Goal: Register for event/course

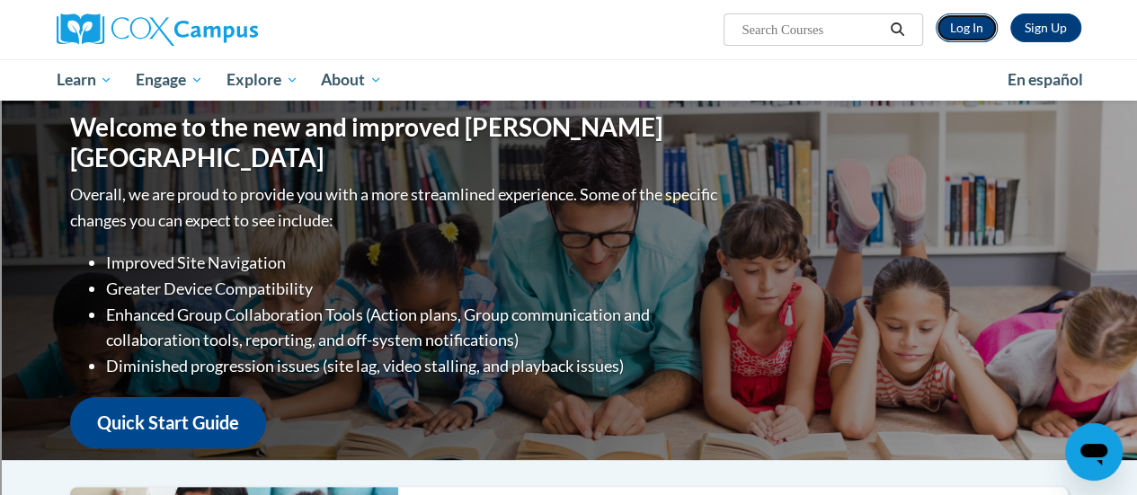
click at [956, 27] on link "Log In" at bounding box center [966, 27] width 62 height 29
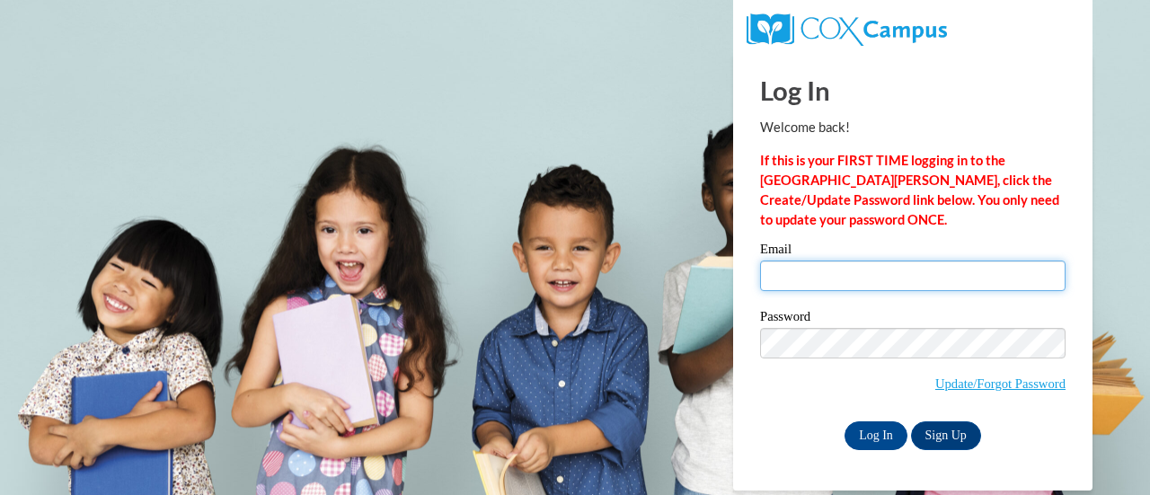
click at [846, 274] on input "Email" at bounding box center [912, 276] width 305 height 31
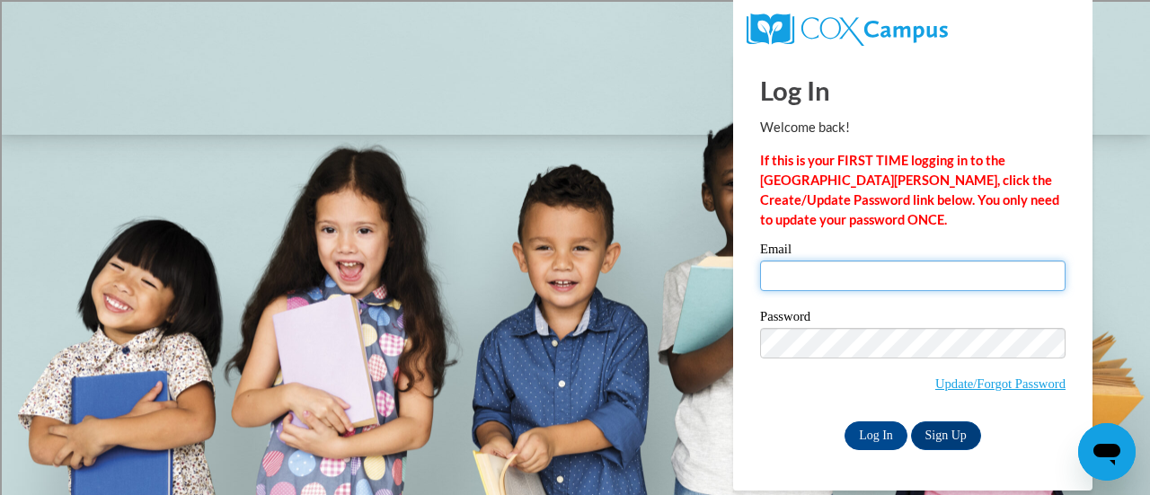
type input "brandi.fielders@rusd.org"
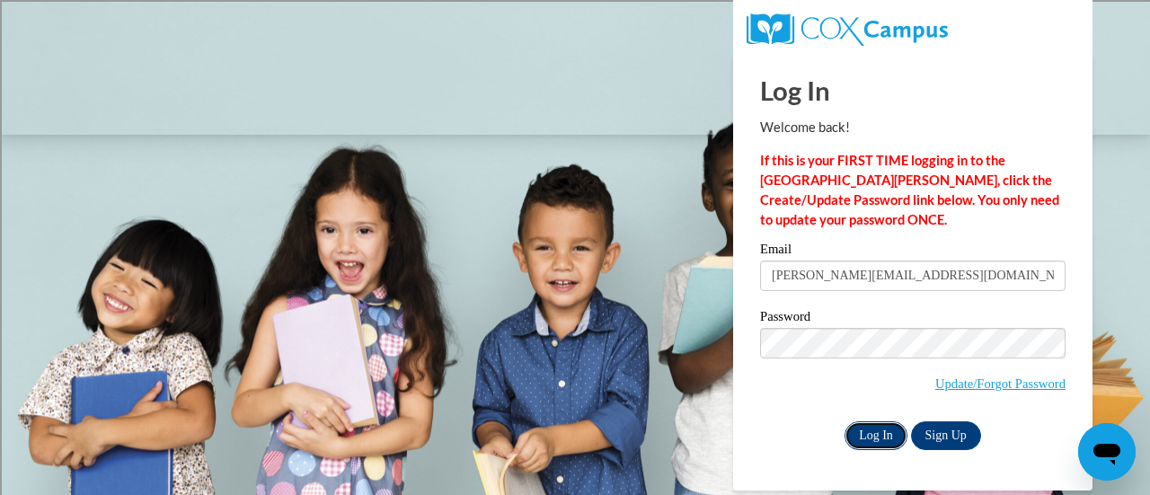
click at [897, 440] on input "Log In" at bounding box center [876, 435] width 63 height 29
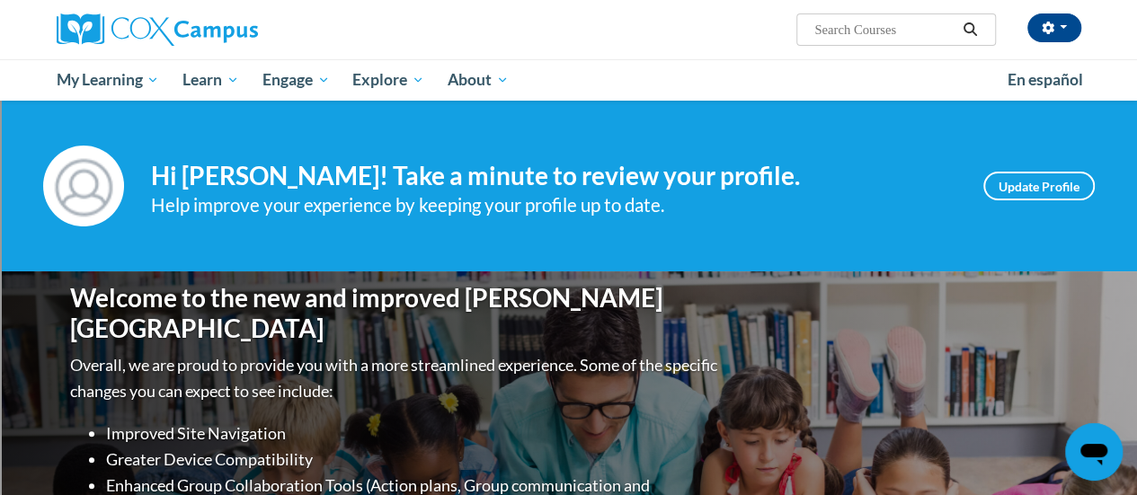
click at [924, 35] on input "Search..." at bounding box center [884, 30] width 144 height 22
type input "reading comp"
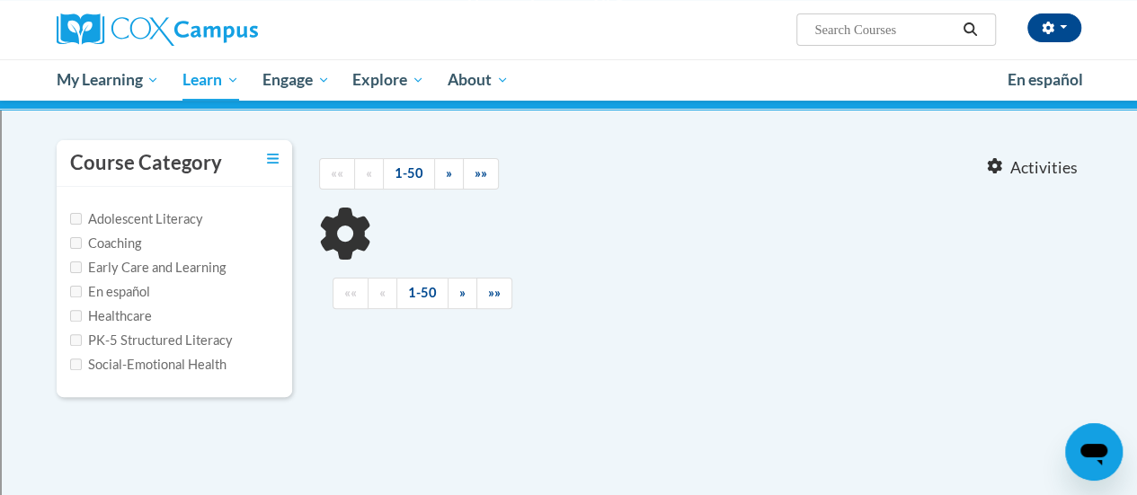
type input "reading comp"
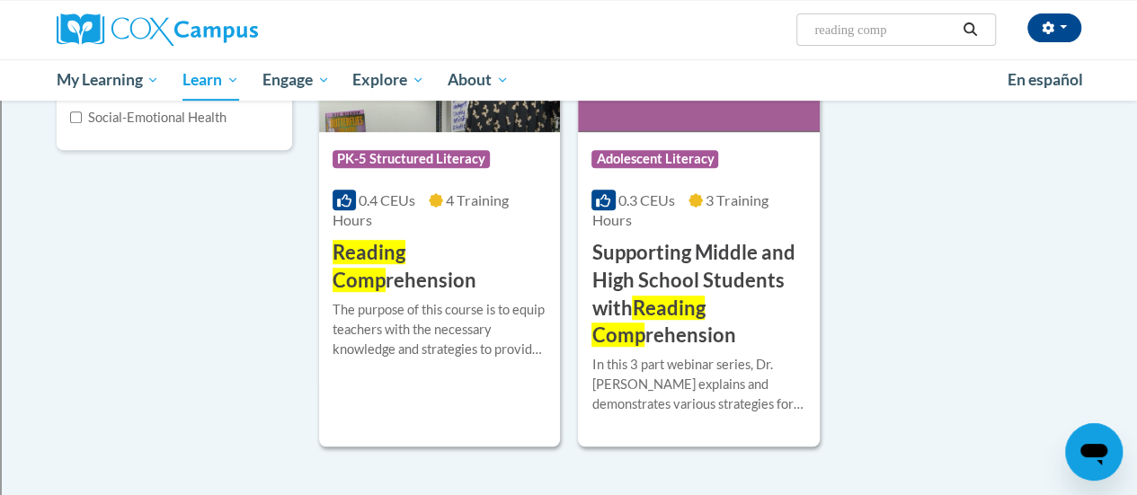
scroll to position [381, 0]
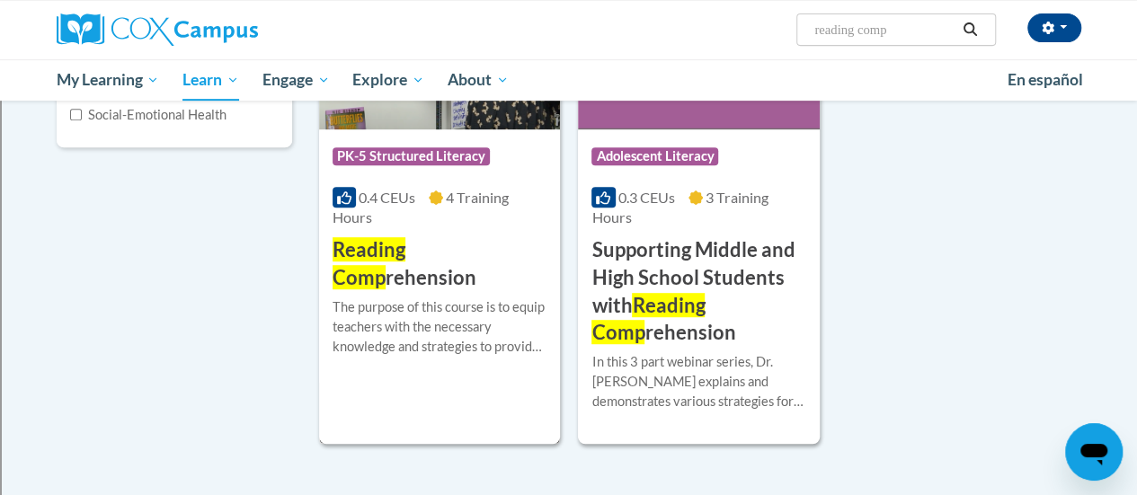
click at [438, 283] on h3 "Reading Comp rehension" at bounding box center [439, 264] width 214 height 56
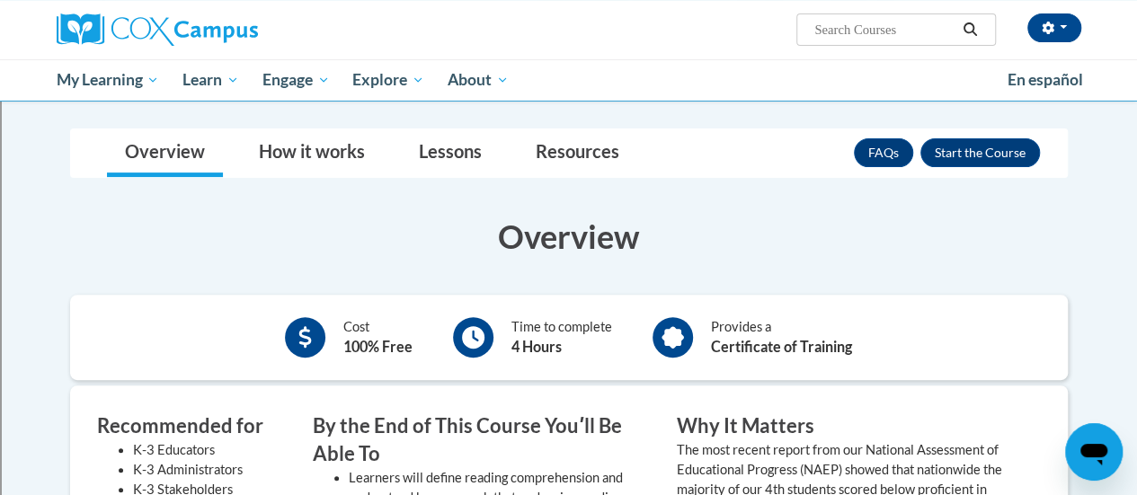
scroll to position [236, 0]
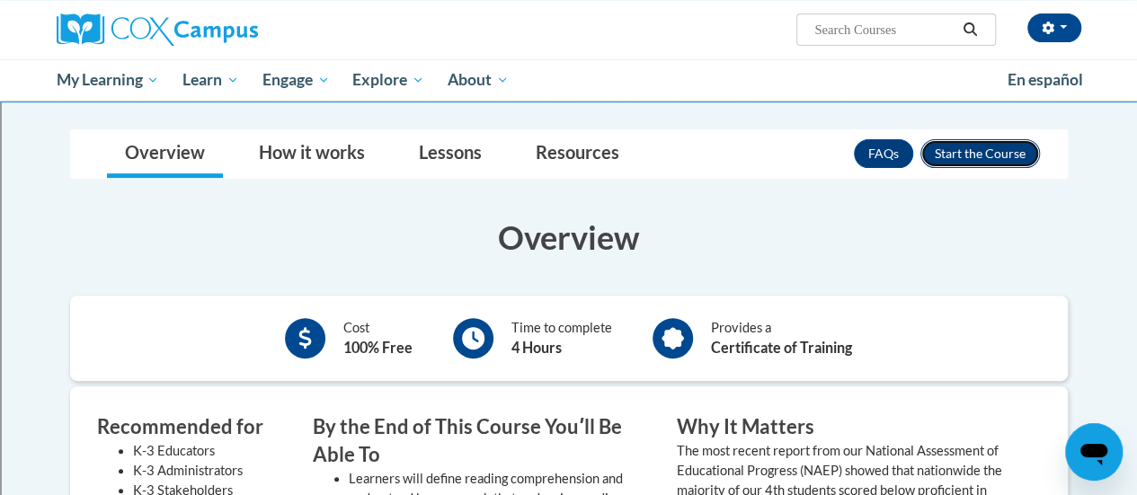
click at [1014, 156] on button "Enroll" at bounding box center [980, 153] width 120 height 29
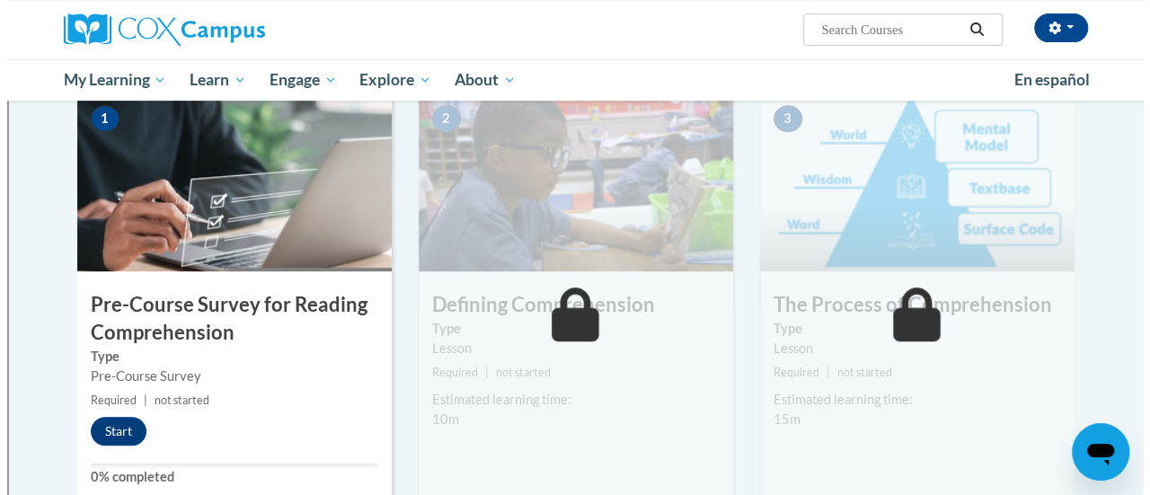
scroll to position [383, 0]
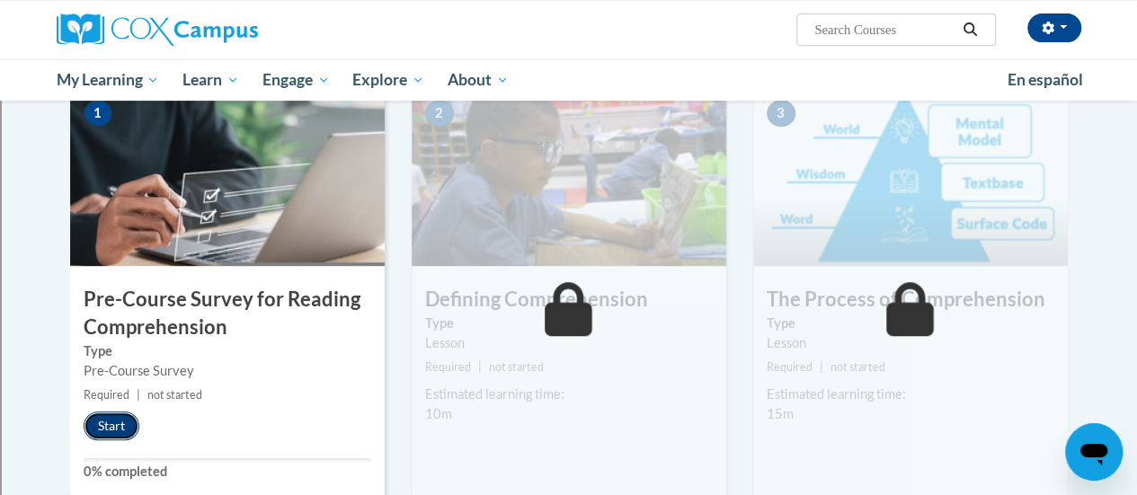
click at [123, 417] on button "Start" at bounding box center [112, 426] width 56 height 29
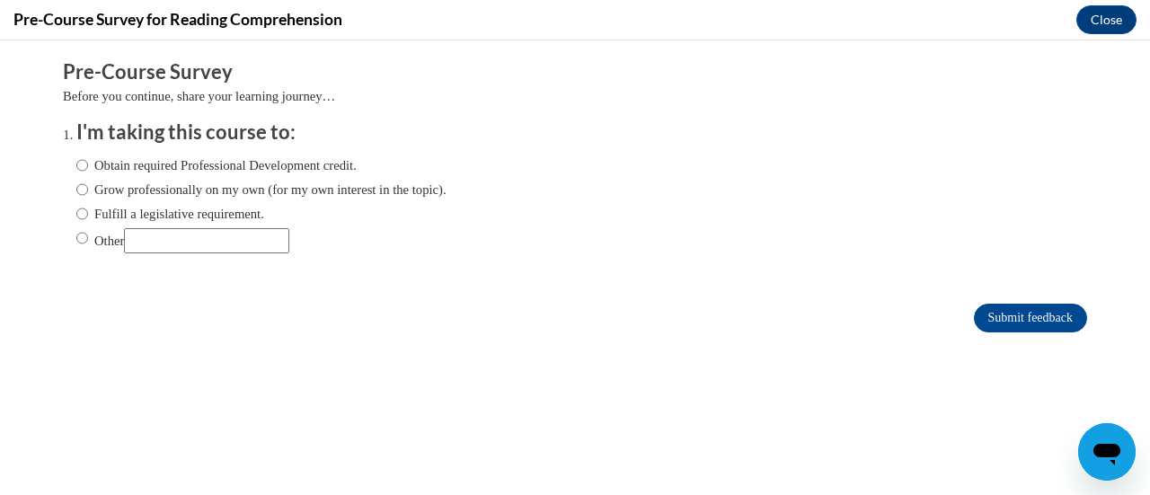
scroll to position [0, 0]
click at [207, 164] on label "Obtain required Professional Development credit." at bounding box center [216, 165] width 280 height 20
click at [88, 164] on input "Obtain required Professional Development credit." at bounding box center [82, 165] width 12 height 20
radio input "true"
click at [1030, 323] on input "Submit feedback" at bounding box center [1030, 318] width 113 height 29
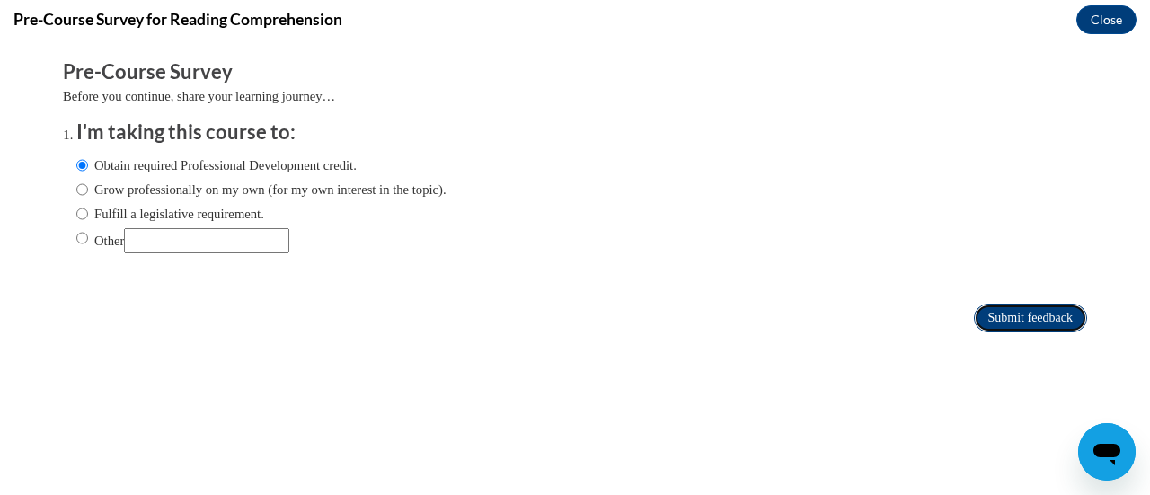
click at [1030, 323] on input "Submit feedback" at bounding box center [1030, 318] width 113 height 29
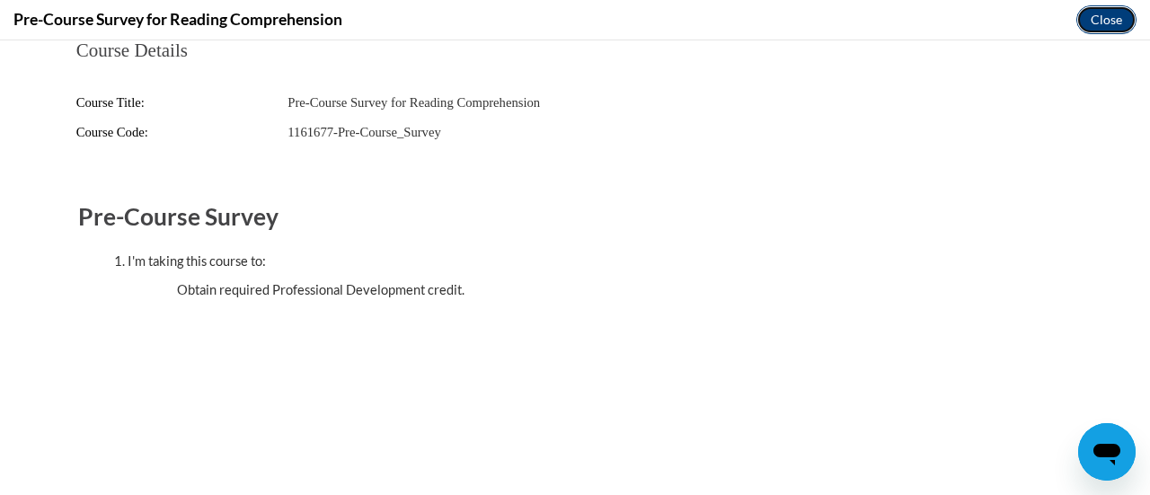
click at [1112, 22] on button "Close" at bounding box center [1106, 19] width 60 height 29
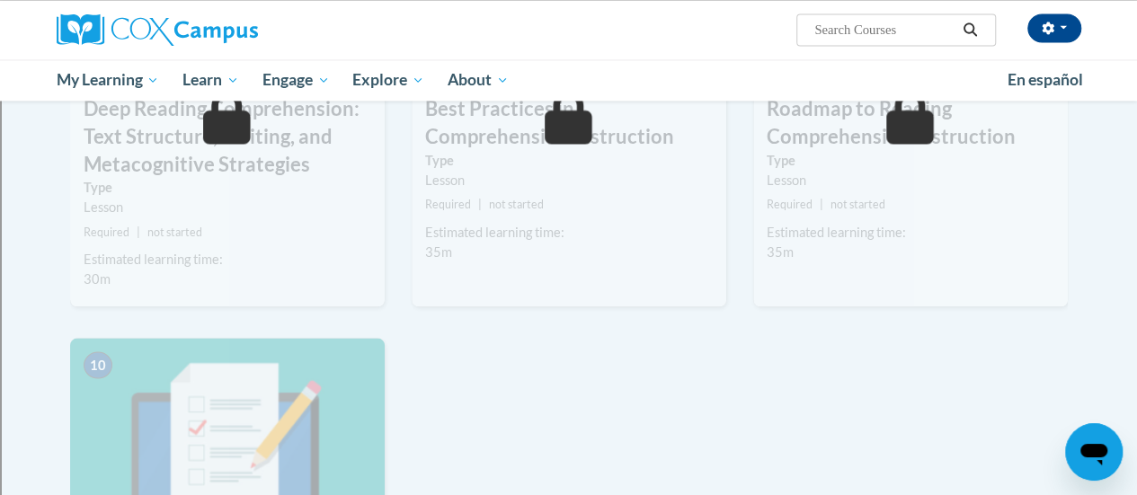
scroll to position [1486, 0]
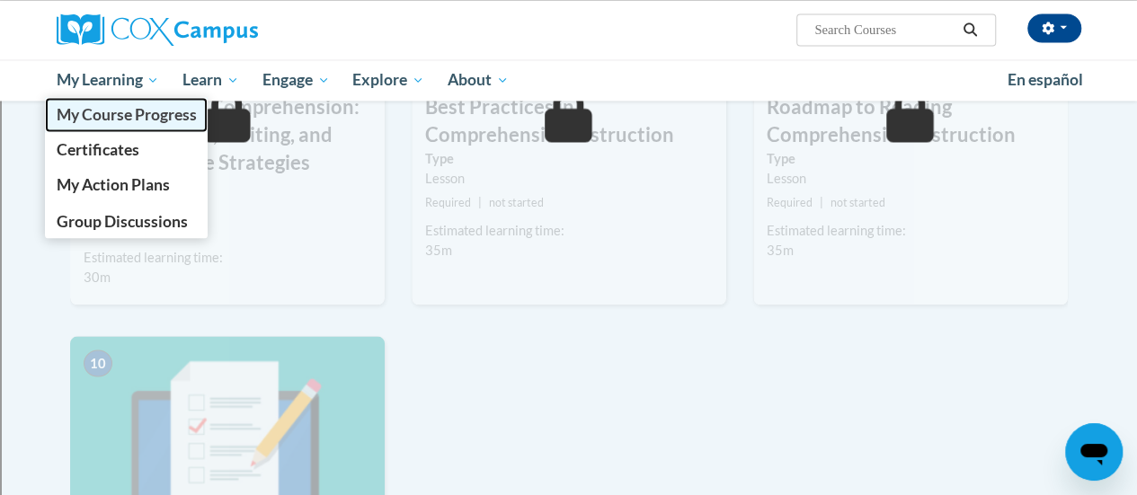
click at [116, 112] on span "My Course Progress" at bounding box center [126, 114] width 140 height 19
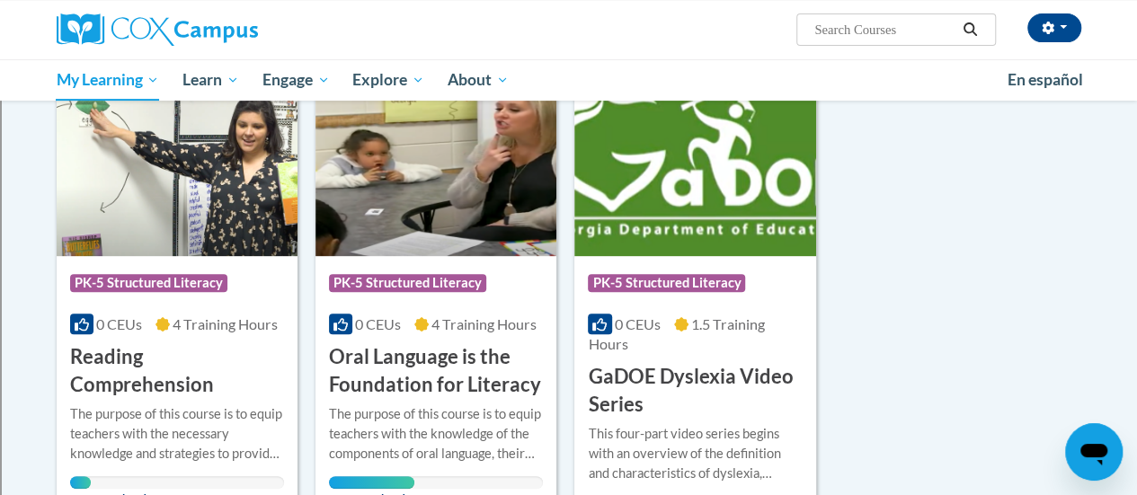
scroll to position [257, 0]
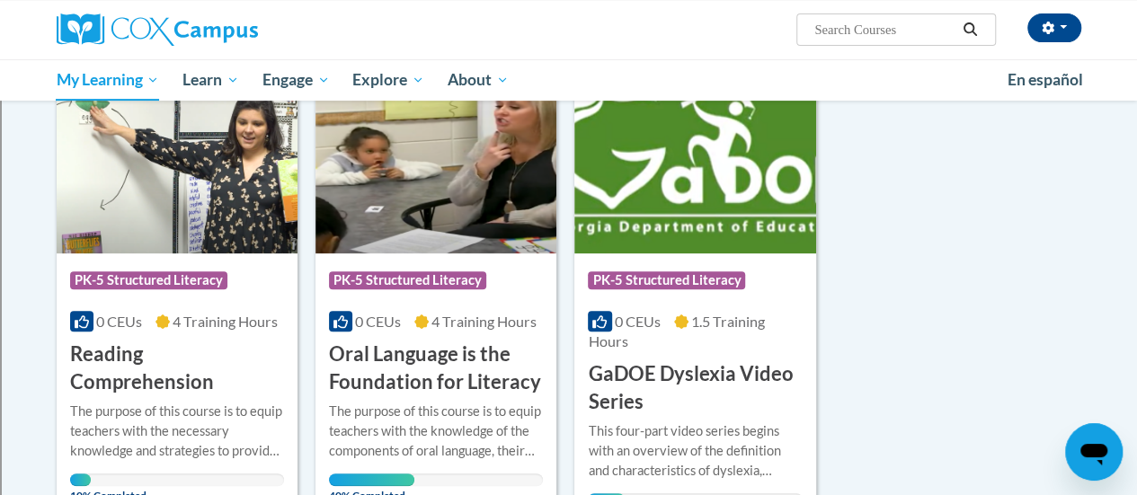
click at [174, 382] on h3 "Reading Comprehension" at bounding box center [177, 369] width 214 height 56
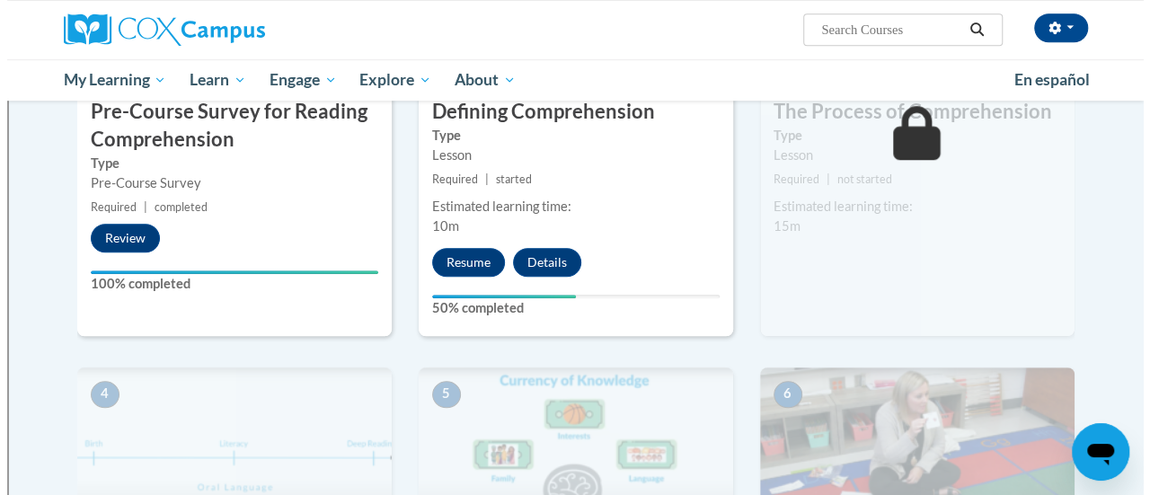
scroll to position [570, 0]
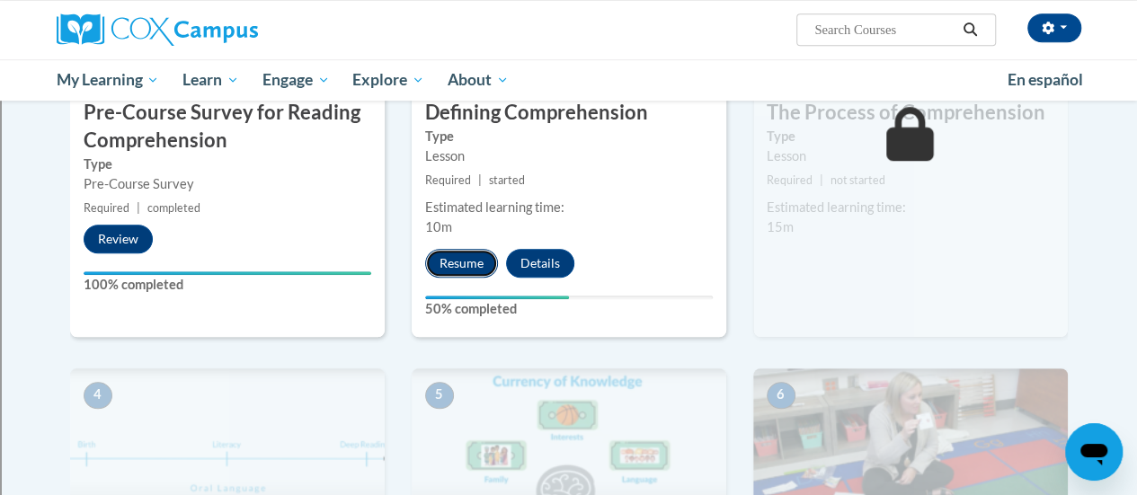
click at [462, 263] on button "Resume" at bounding box center [461, 263] width 73 height 29
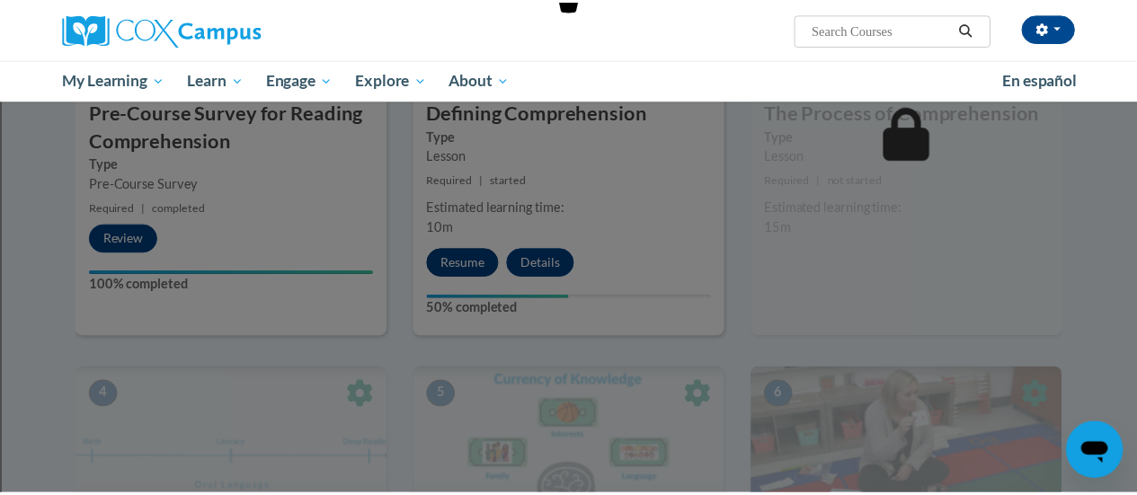
scroll to position [575, 0]
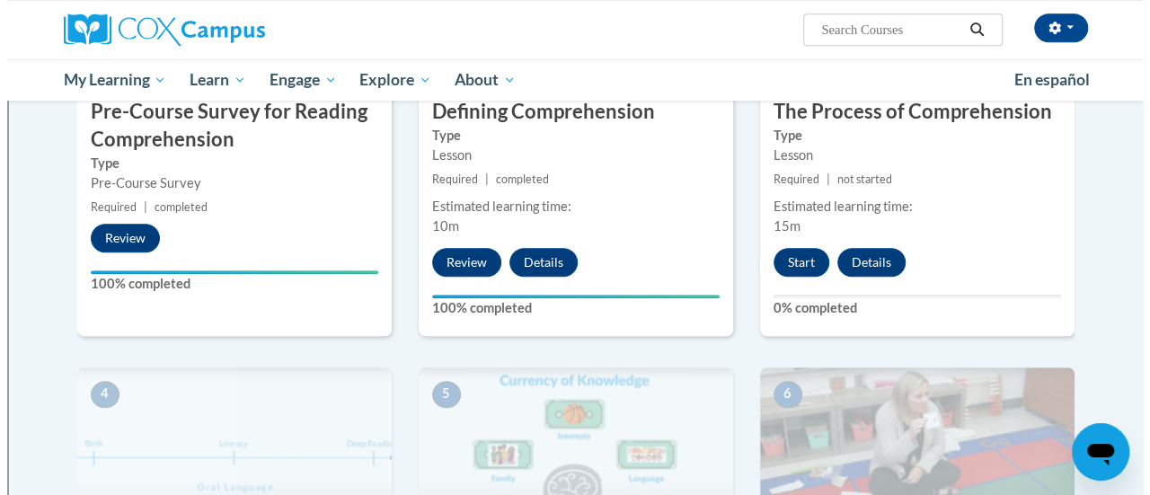
scroll to position [571, 0]
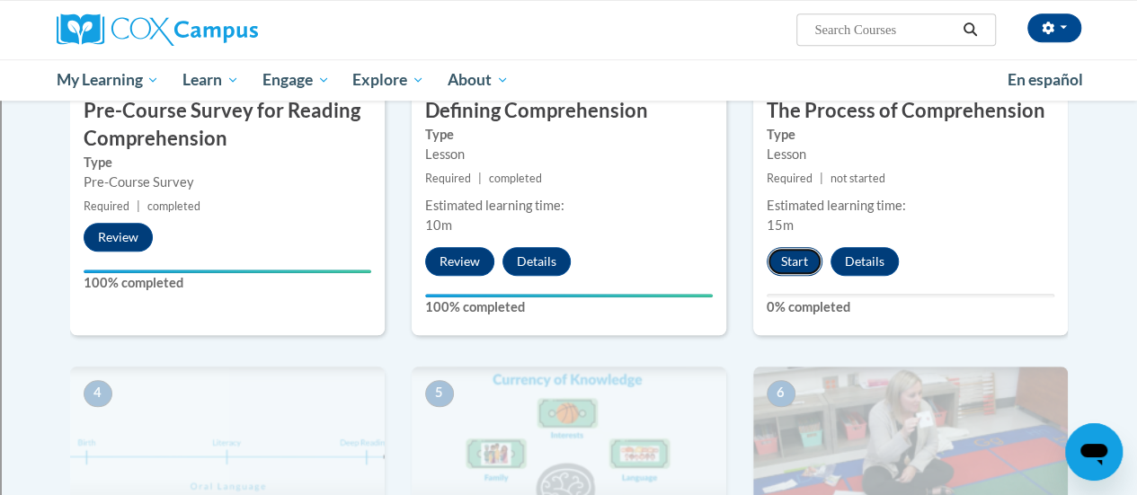
click at [800, 265] on button "Start" at bounding box center [794, 261] width 56 height 29
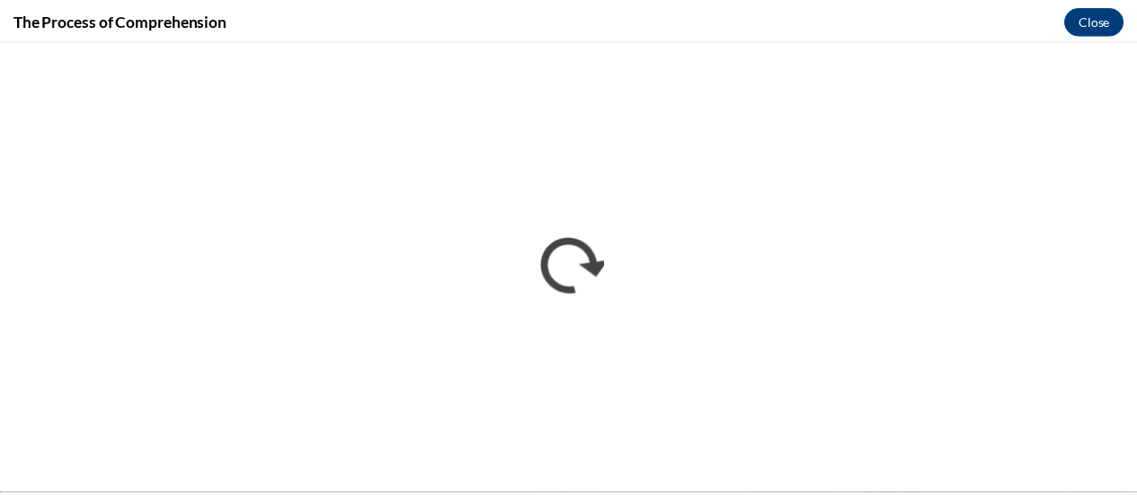
scroll to position [0, 0]
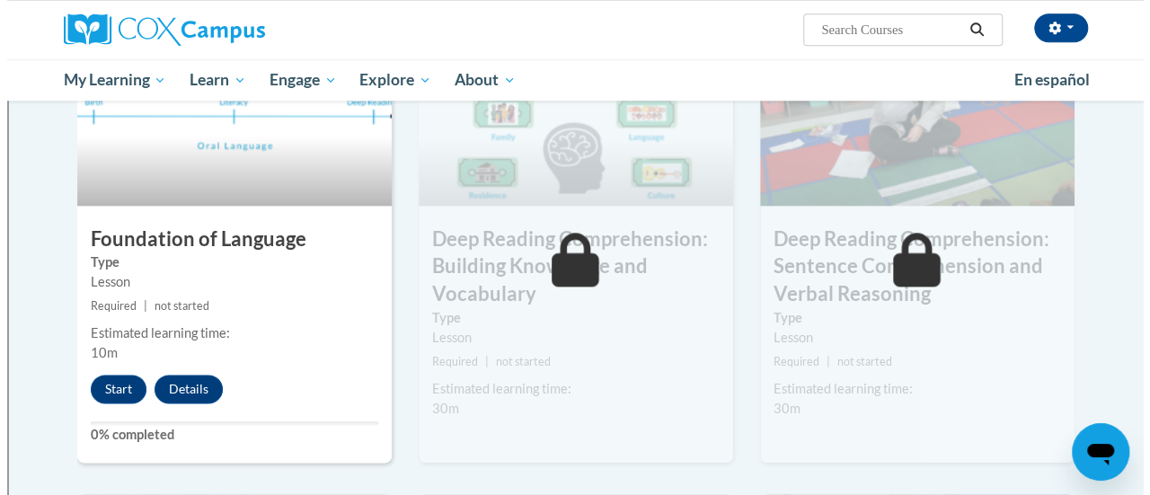
scroll to position [913, 0]
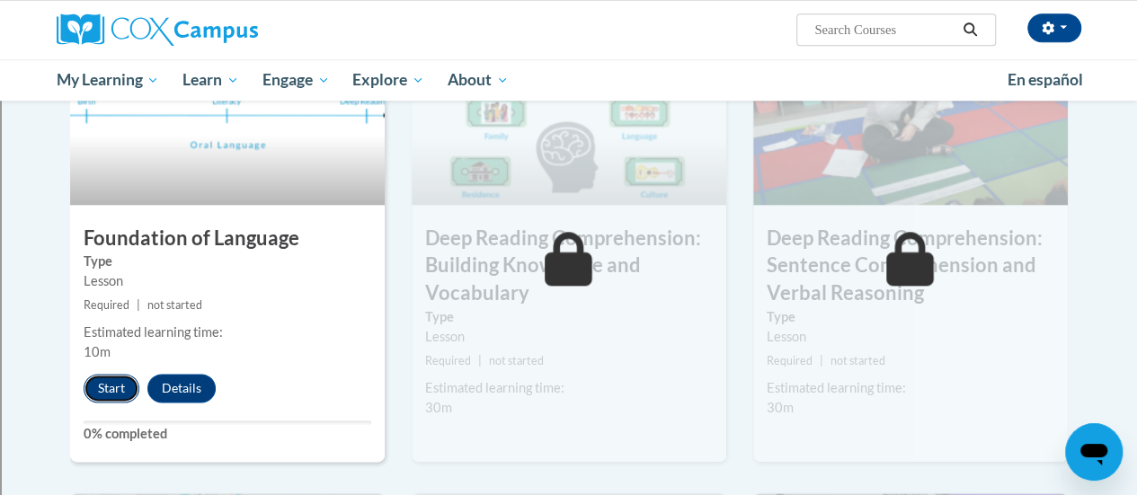
click at [108, 382] on button "Start" at bounding box center [112, 388] width 56 height 29
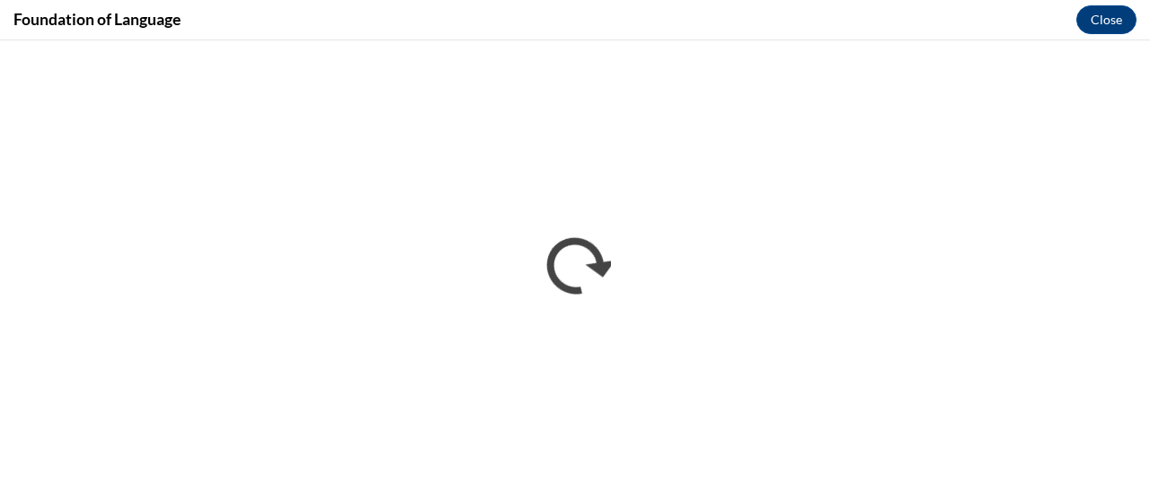
scroll to position [0, 0]
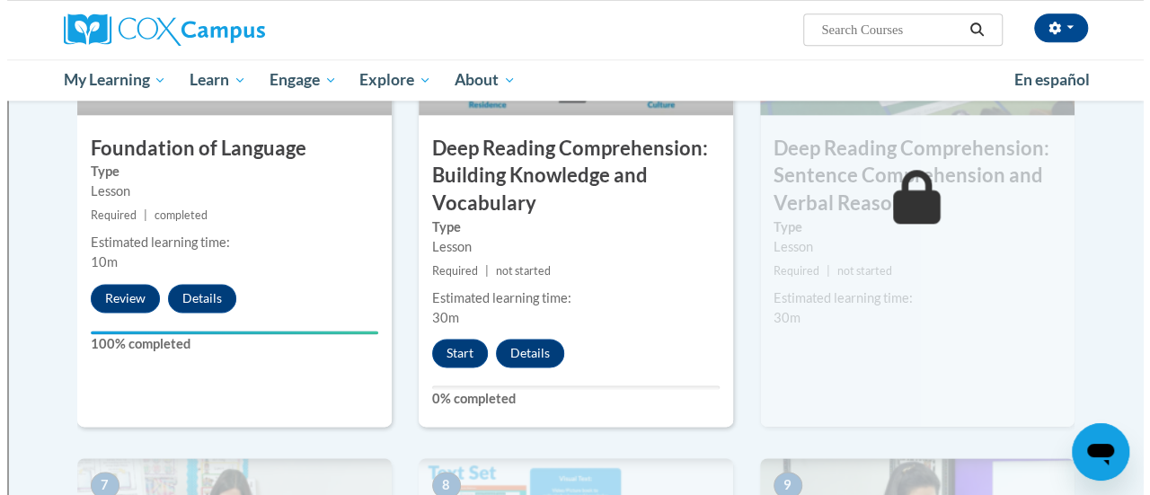
scroll to position [1004, 0]
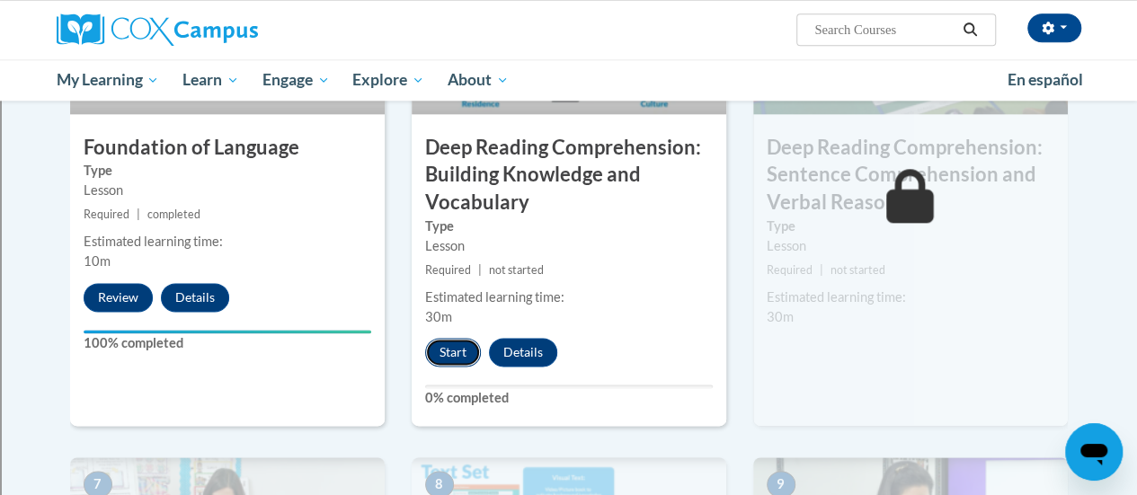
click at [461, 352] on button "Start" at bounding box center [453, 352] width 56 height 29
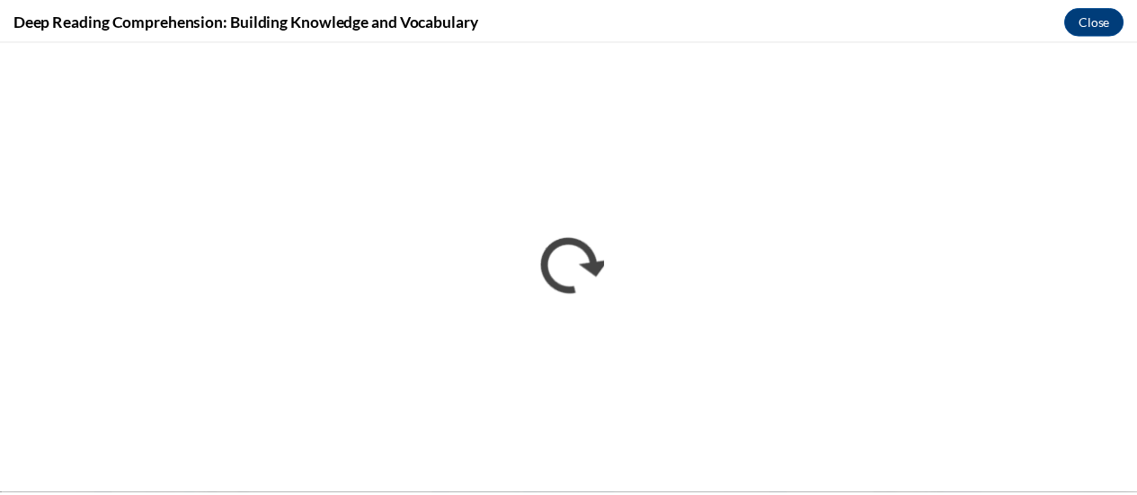
scroll to position [0, 0]
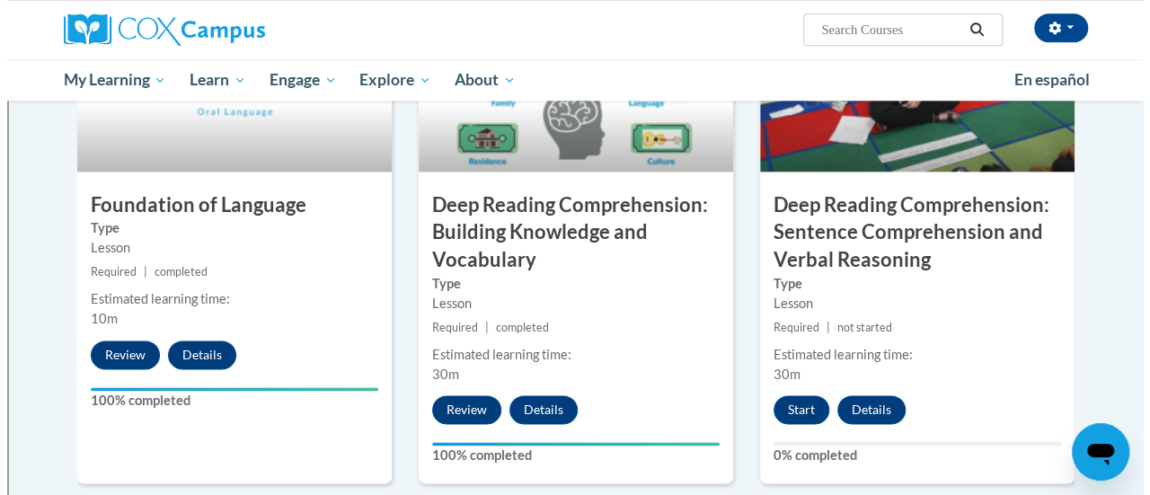
scroll to position [953, 0]
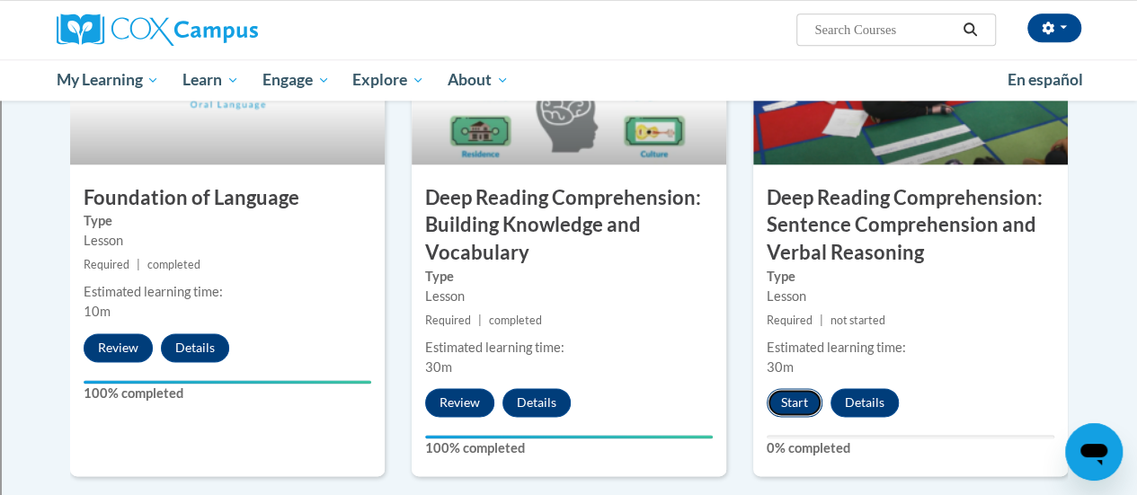
click at [778, 409] on button "Start" at bounding box center [794, 402] width 56 height 29
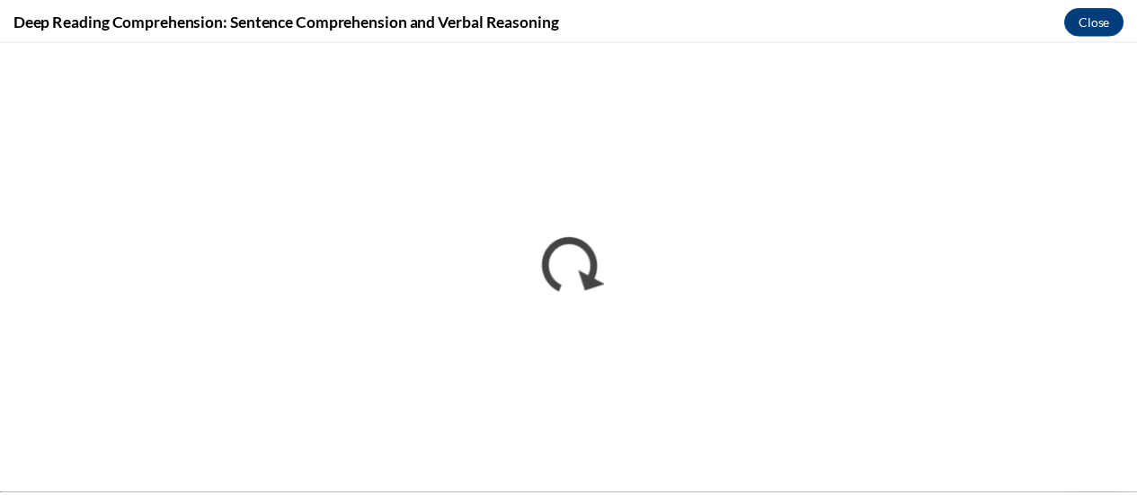
scroll to position [0, 0]
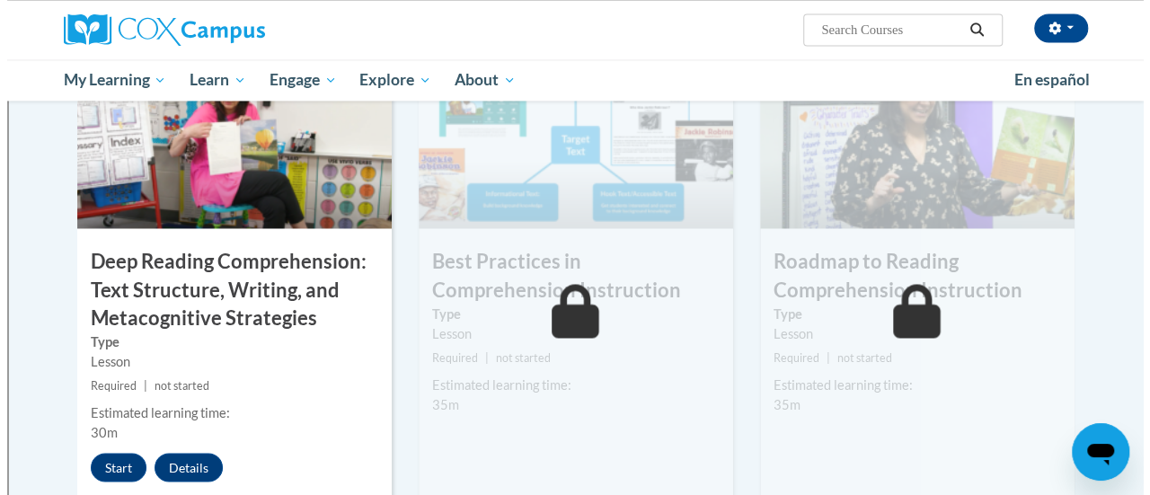
scroll to position [1475, 0]
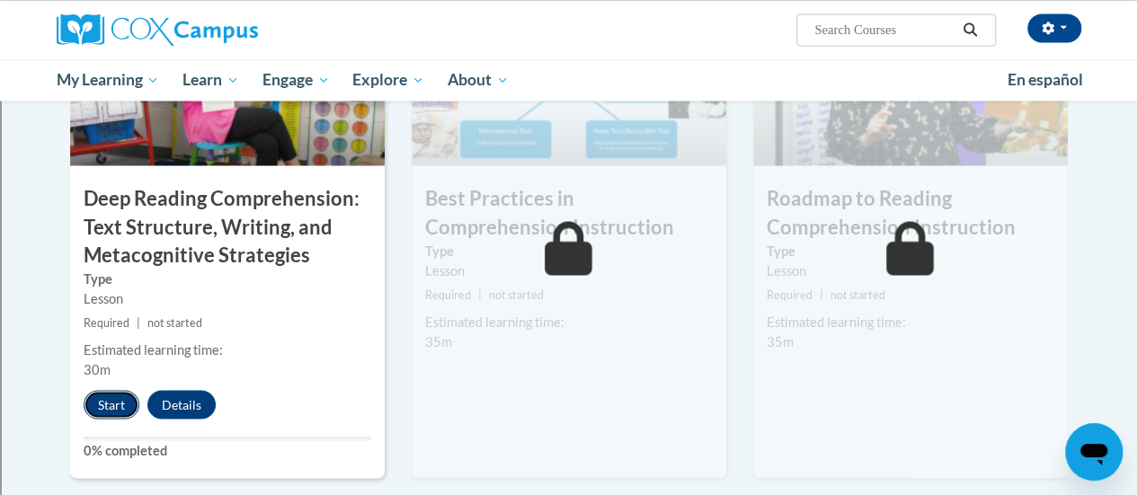
click at [96, 403] on button "Start" at bounding box center [112, 404] width 56 height 29
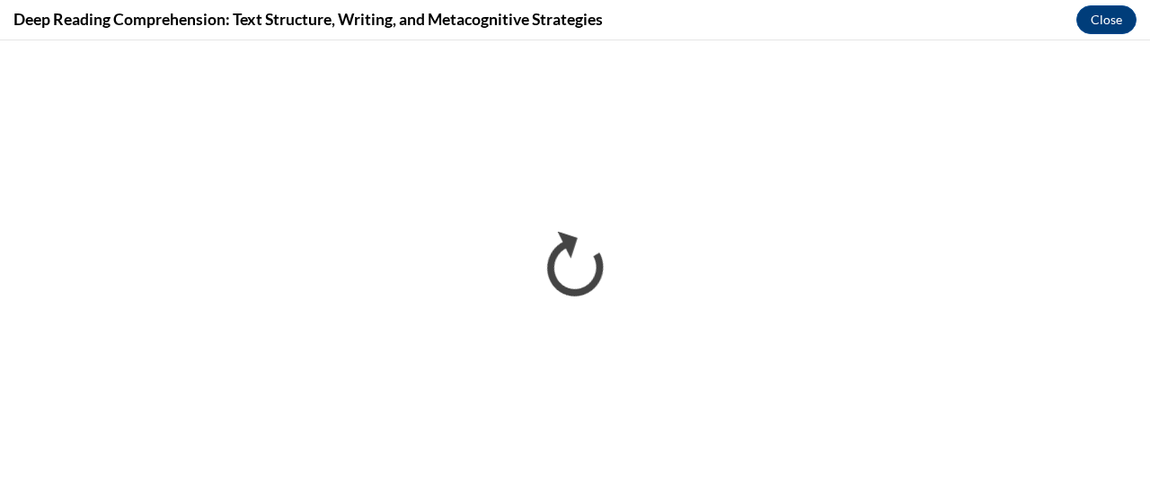
scroll to position [0, 0]
